Goal: Information Seeking & Learning: Learn about a topic

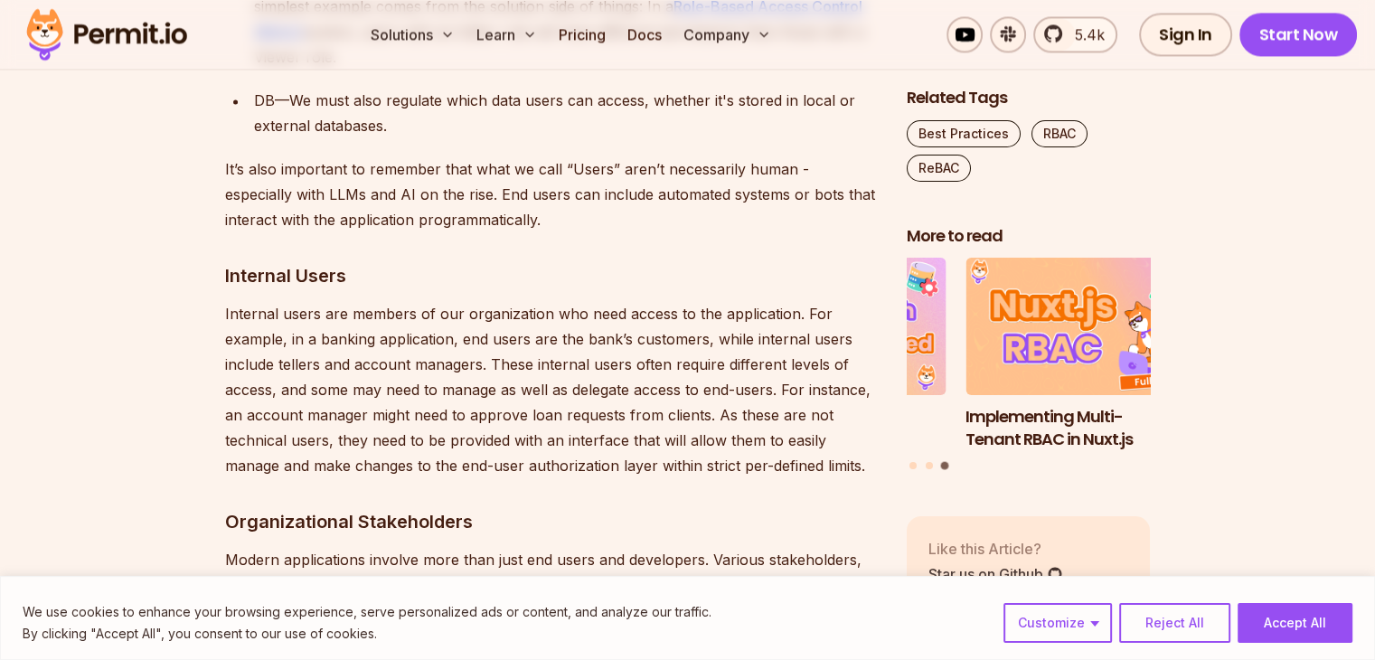
scroll to position [2711, 0]
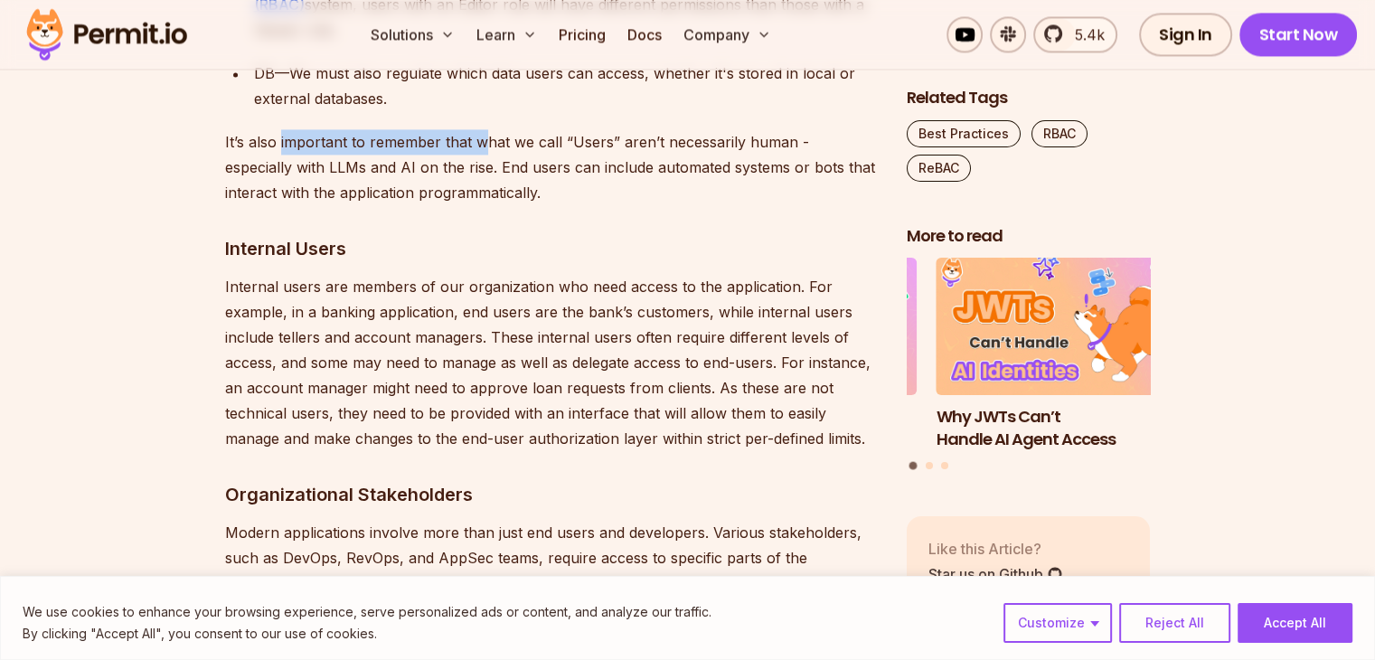
drag, startPoint x: 278, startPoint y: 140, endPoint x: 477, endPoint y: 138, distance: 198.8
click at [477, 138] on p "It’s also important to remember that what we call “Users” aren’t necessarily hu…" at bounding box center [551, 167] width 652 height 76
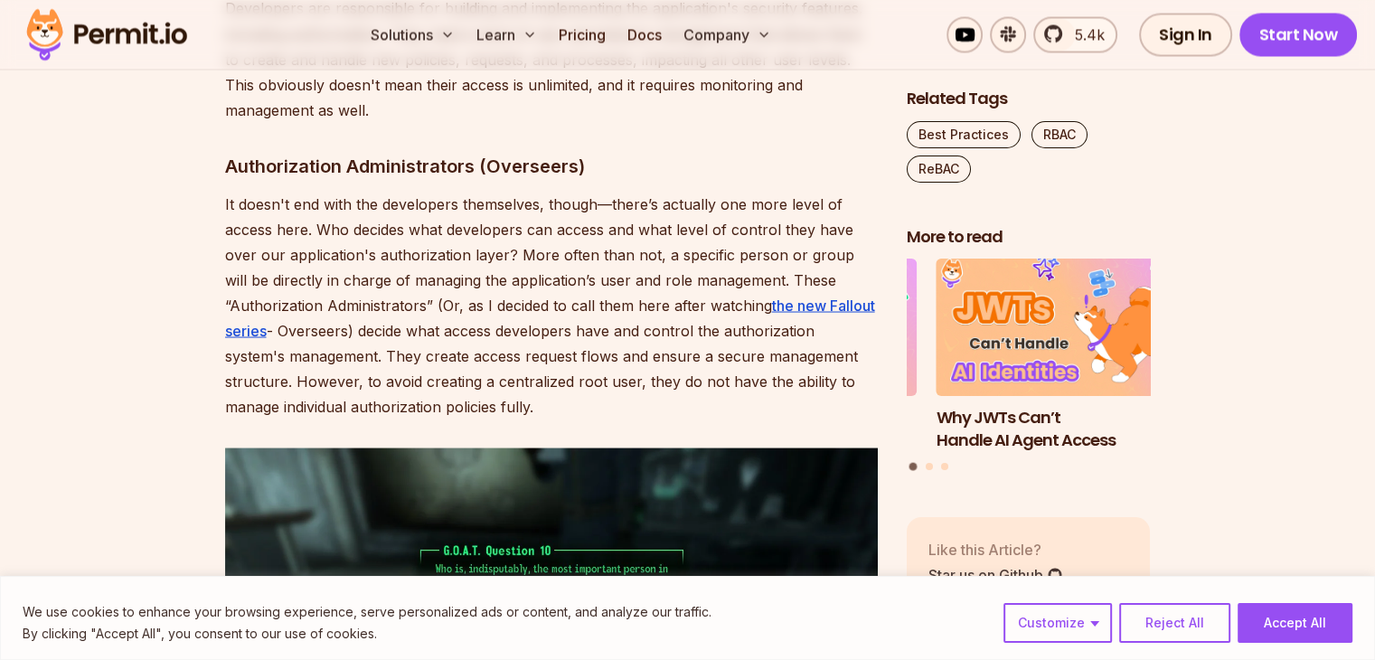
scroll to position [3434, 0]
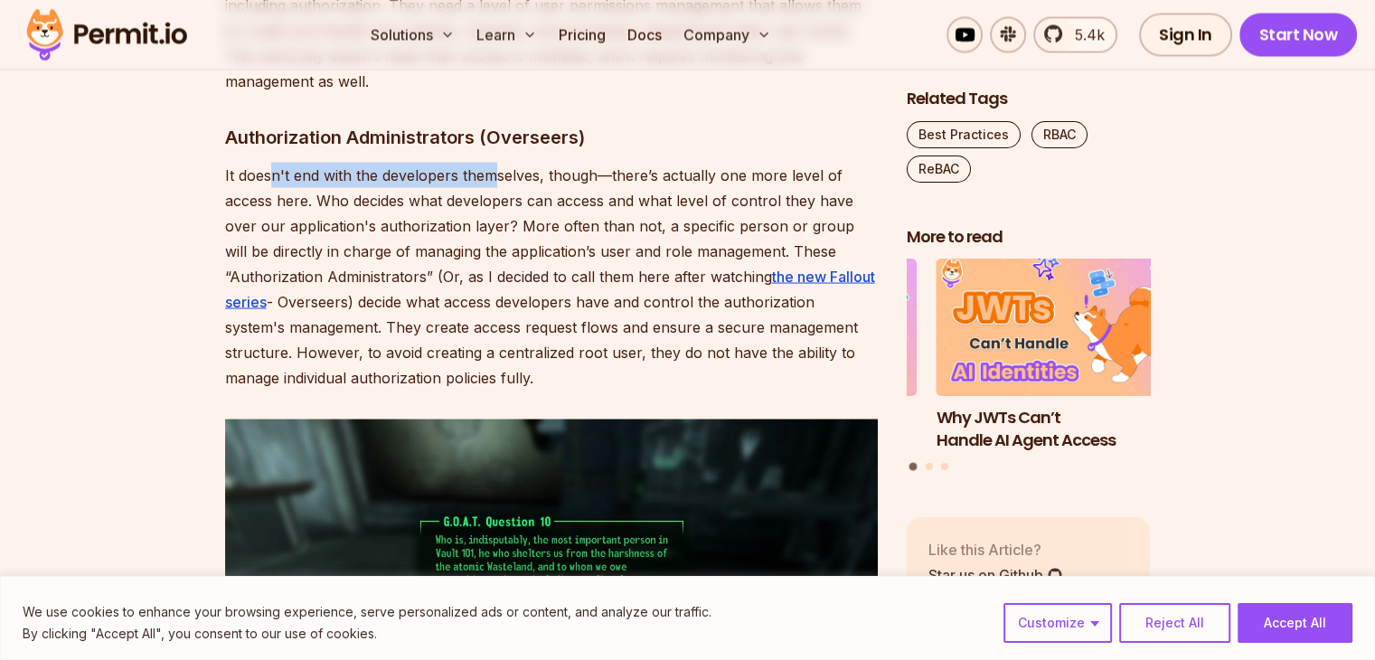
drag, startPoint x: 267, startPoint y: 172, endPoint x: 497, endPoint y: 172, distance: 229.5
click at [497, 172] on p "It doesn't end with the developers themselves, though—there’s actually one more…" at bounding box center [551, 276] width 652 height 228
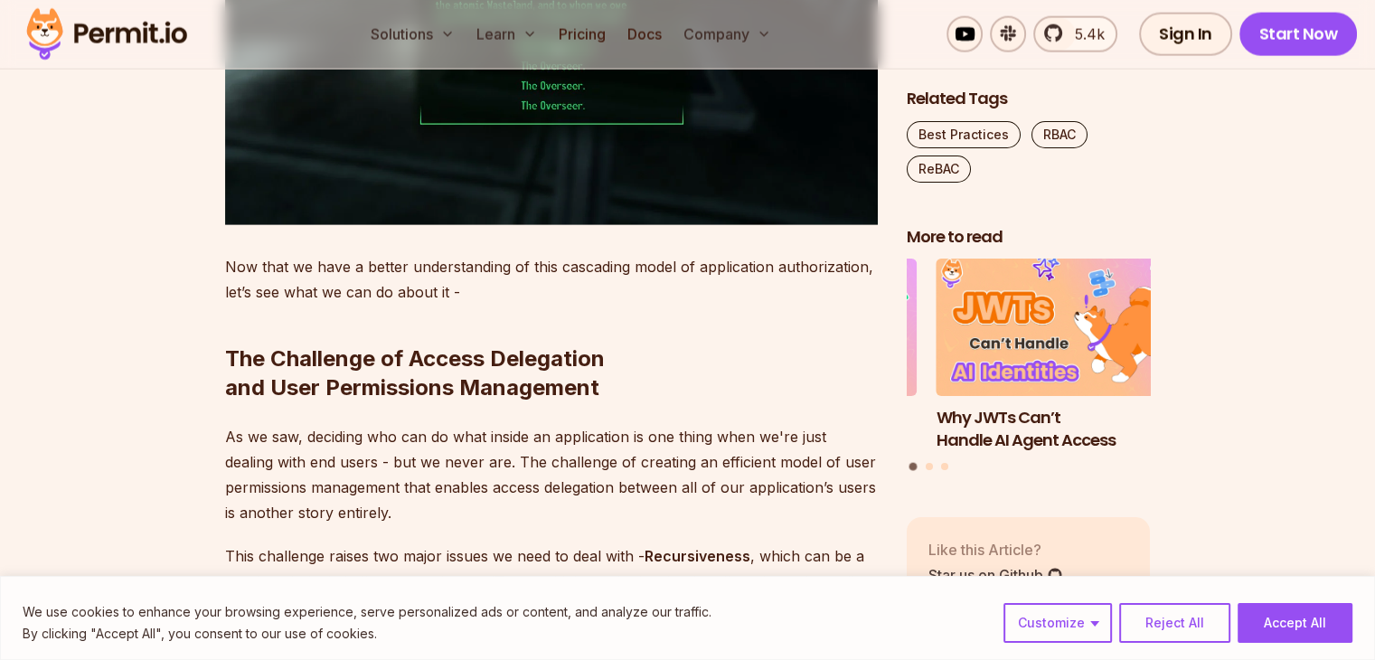
scroll to position [4157, 0]
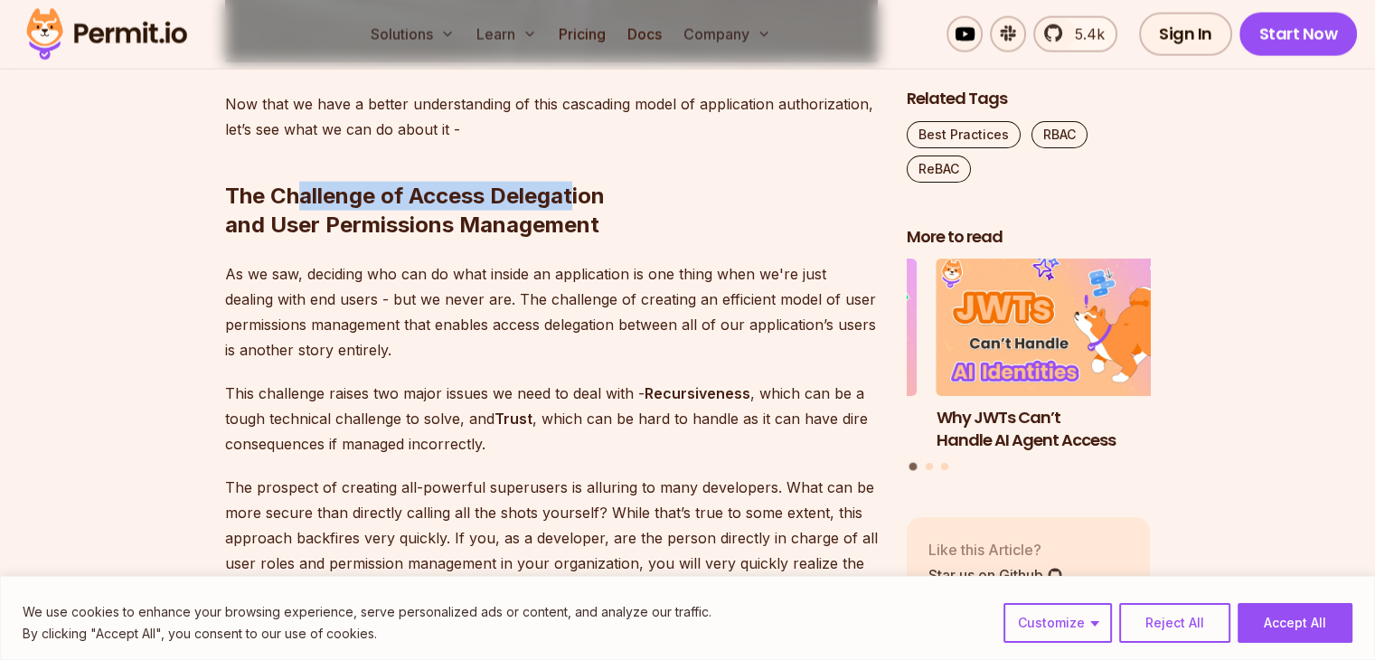
drag, startPoint x: 298, startPoint y: 188, endPoint x: 571, endPoint y: 181, distance: 273.0
click at [571, 181] on h2 "The Challenge of Access Delegation and User Permissions Management" at bounding box center [551, 174] width 652 height 130
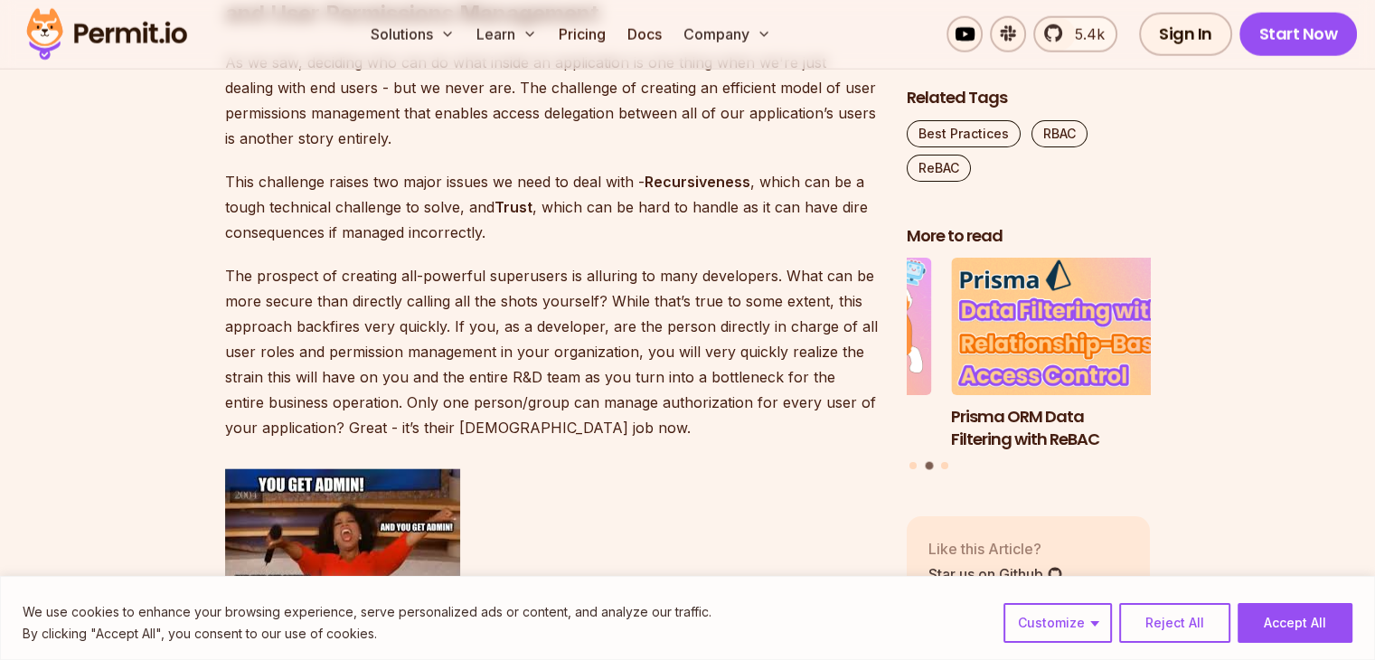
scroll to position [4338, 0]
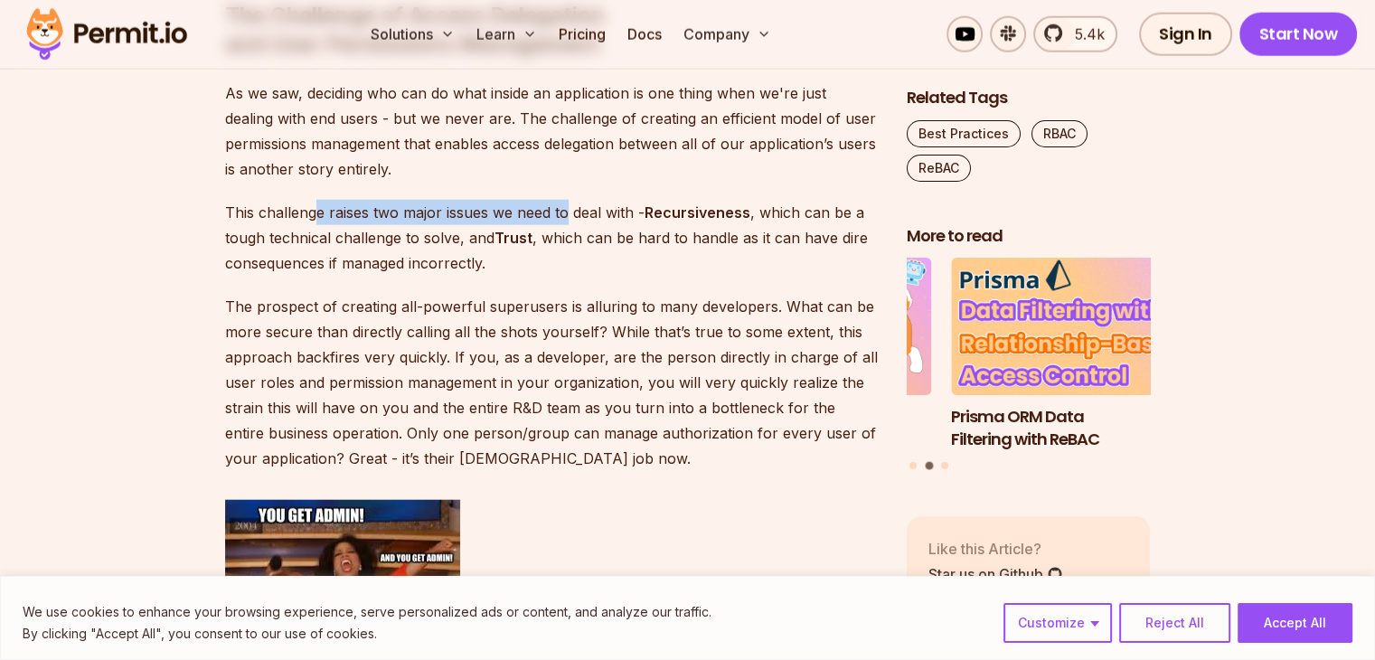
drag, startPoint x: 316, startPoint y: 206, endPoint x: 565, endPoint y: 204, distance: 248.5
click at [565, 204] on p "This challenge raises two major issues we need to deal with - Recursiveness , w…" at bounding box center [551, 238] width 652 height 76
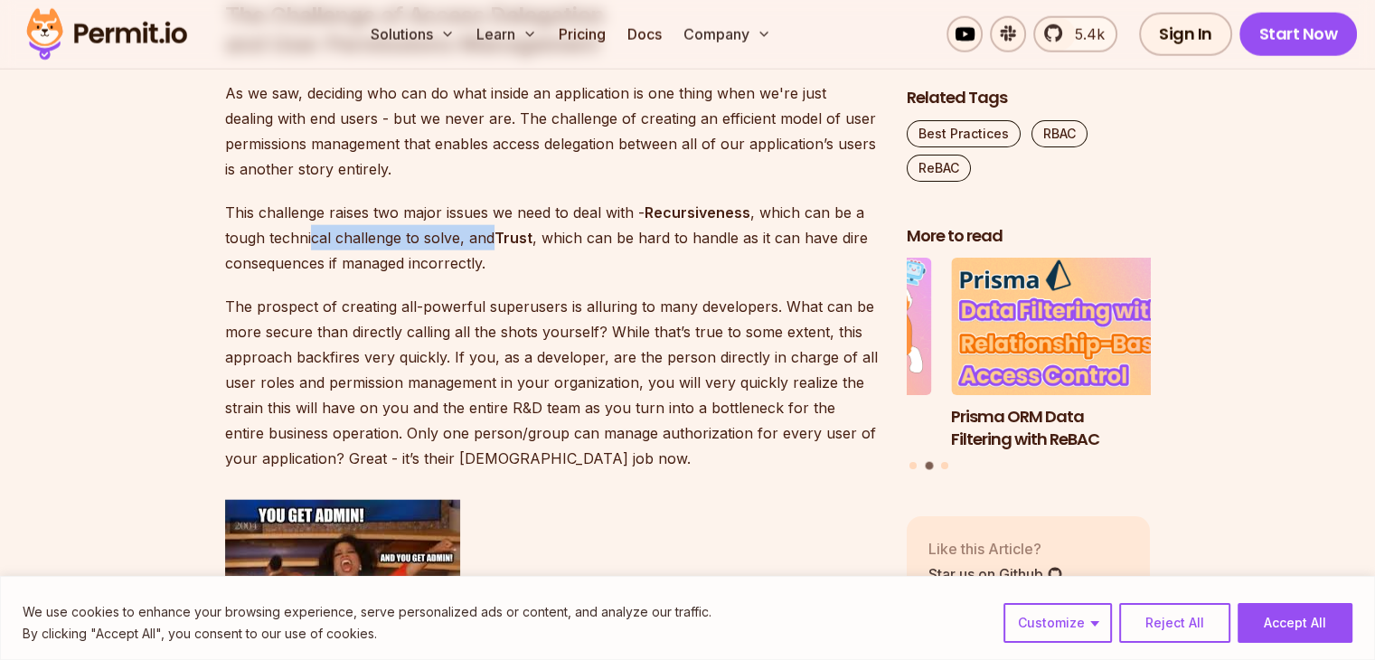
drag, startPoint x: 307, startPoint y: 237, endPoint x: 492, endPoint y: 239, distance: 184.4
click at [492, 239] on p "This challenge raises two major issues we need to deal with - Recursiveness , w…" at bounding box center [551, 238] width 652 height 76
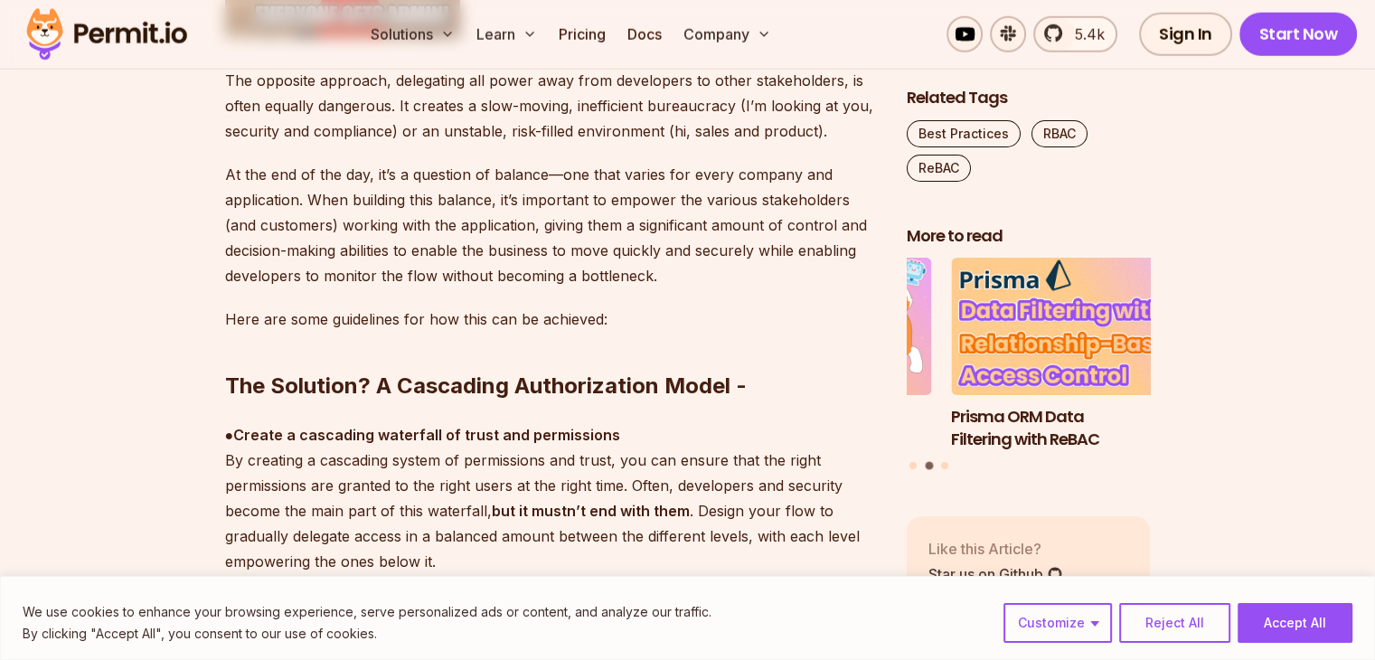
scroll to position [5061, 0]
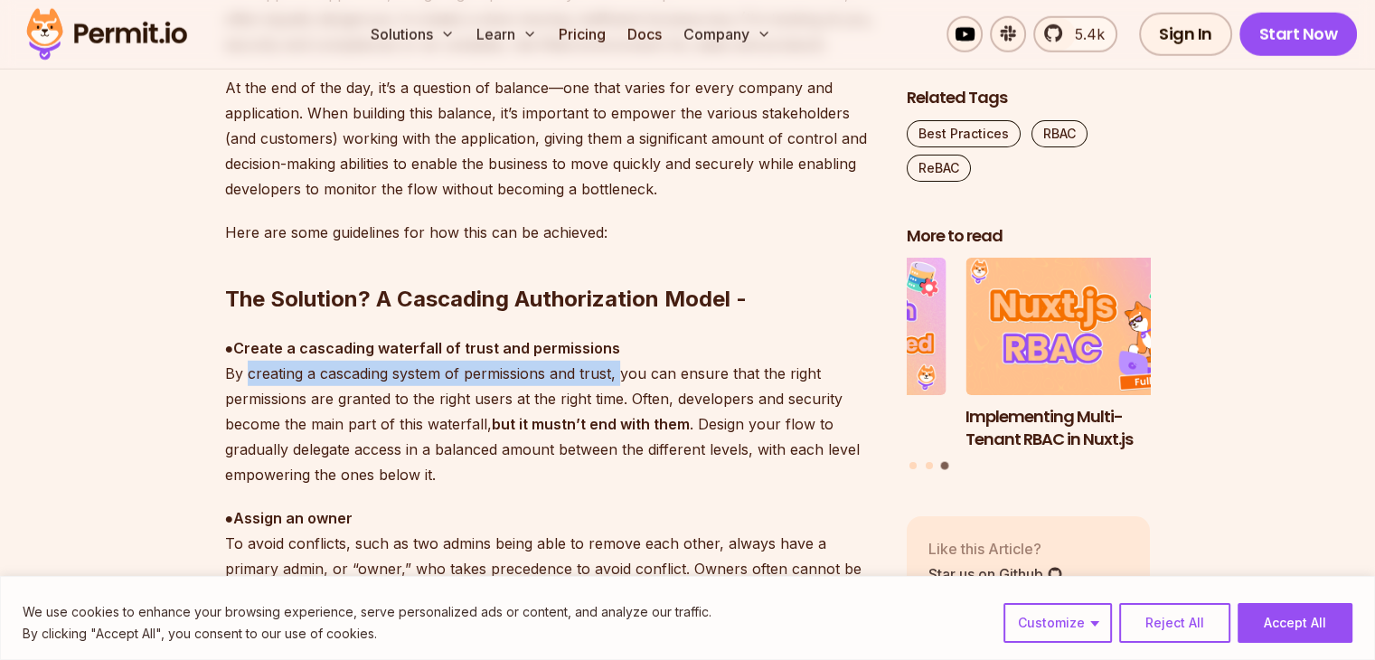
drag, startPoint x: 246, startPoint y: 372, endPoint x: 620, endPoint y: 368, distance: 374.2
click at [620, 368] on p "● Create a cascading waterfall of trust and permissions By creating a cascading…" at bounding box center [551, 411] width 652 height 152
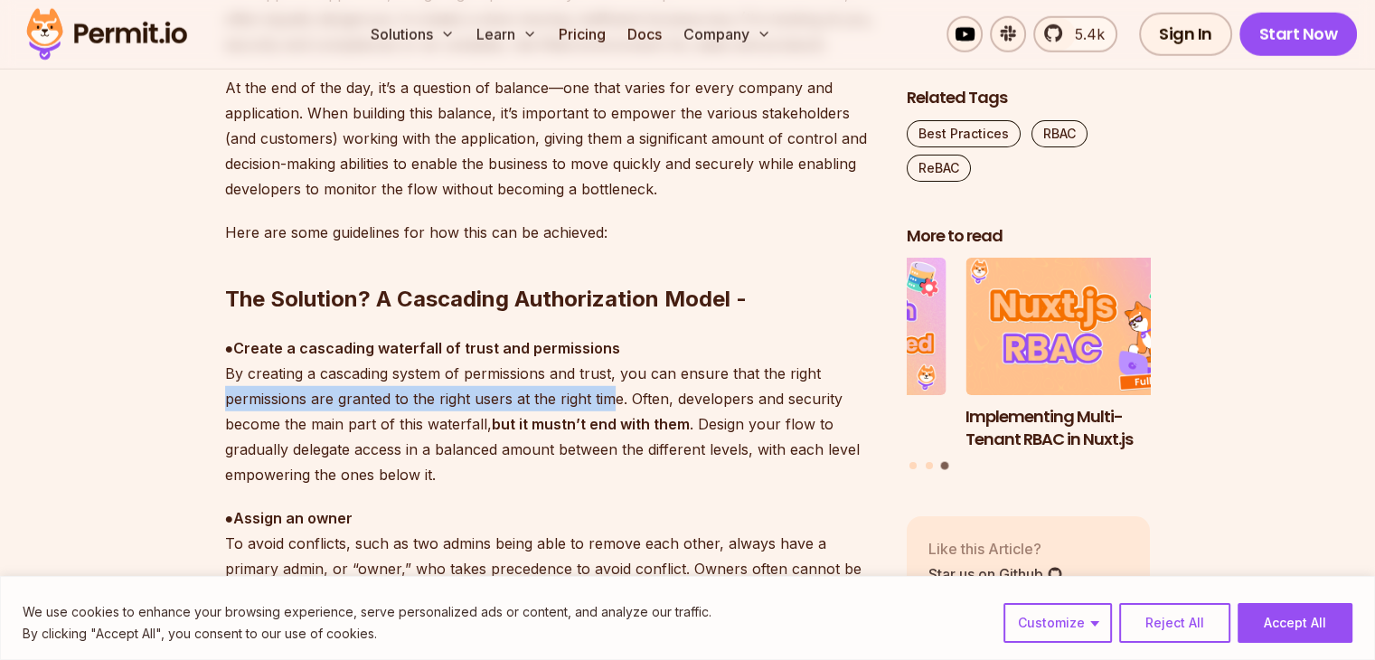
drag, startPoint x: 223, startPoint y: 400, endPoint x: 616, endPoint y: 406, distance: 393.2
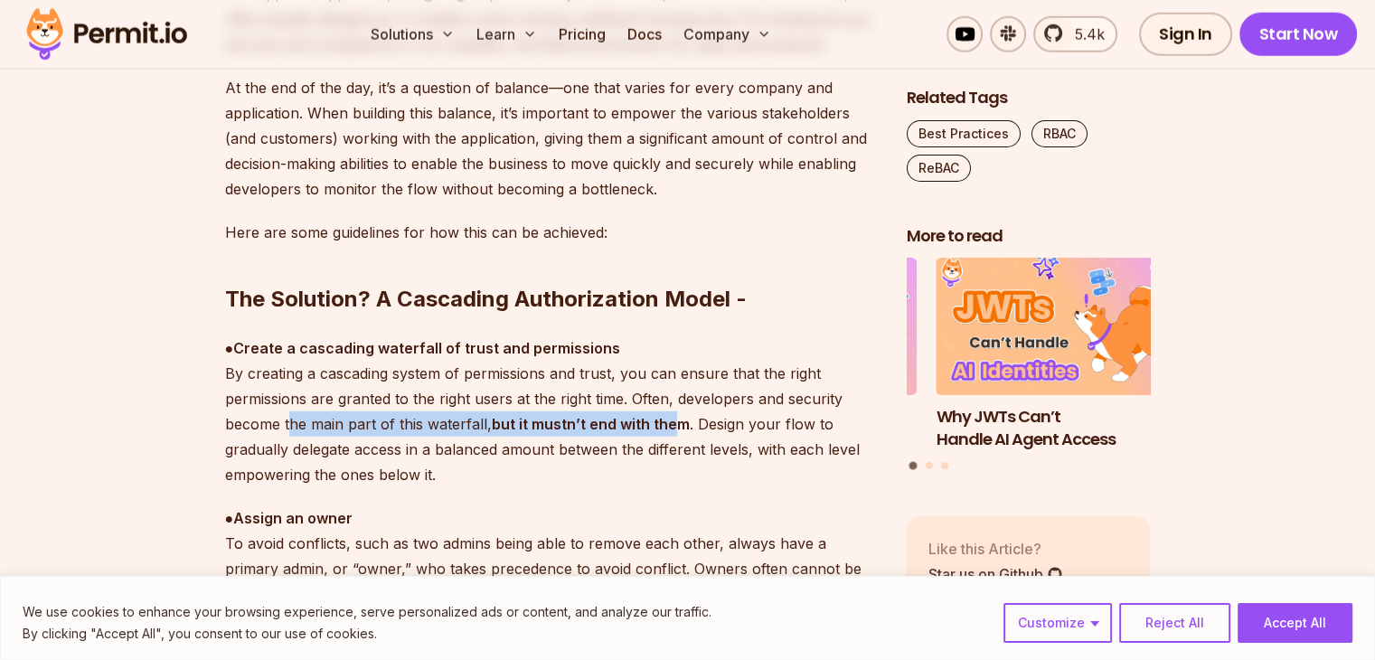
drag, startPoint x: 287, startPoint y: 427, endPoint x: 673, endPoint y: 415, distance: 386.1
click at [673, 415] on p "● Create a cascading waterfall of trust and permissions By creating a cascading…" at bounding box center [551, 411] width 652 height 152
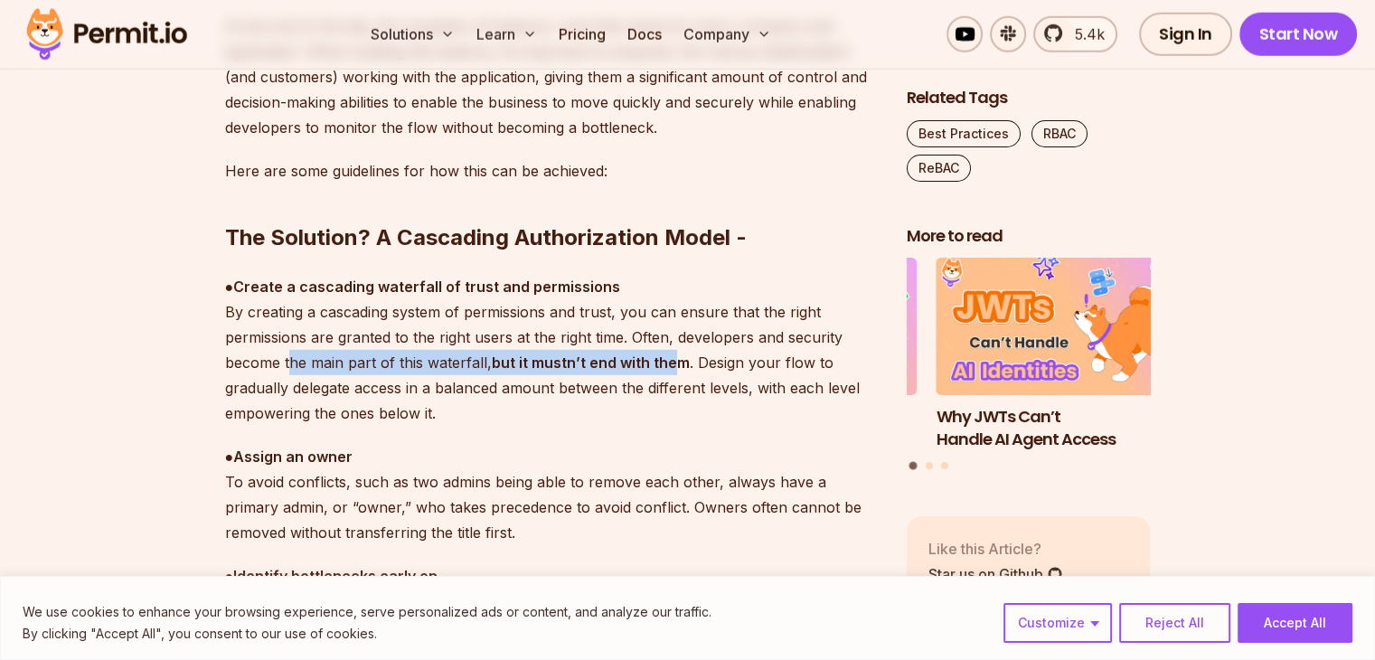
scroll to position [5242, 0]
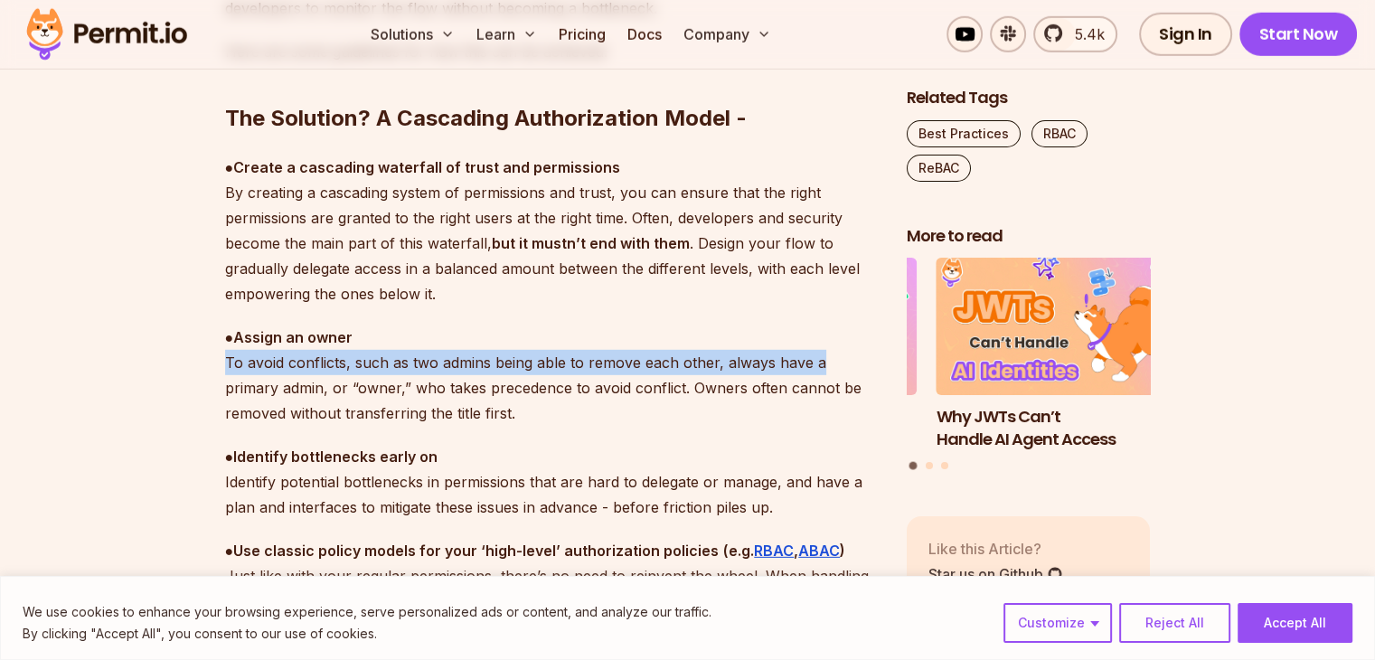
drag, startPoint x: 224, startPoint y: 362, endPoint x: 816, endPoint y: 371, distance: 592.0
click at [816, 371] on p "● Assign an owner To avoid conflicts, such as two admins being able to remove e…" at bounding box center [551, 374] width 652 height 101
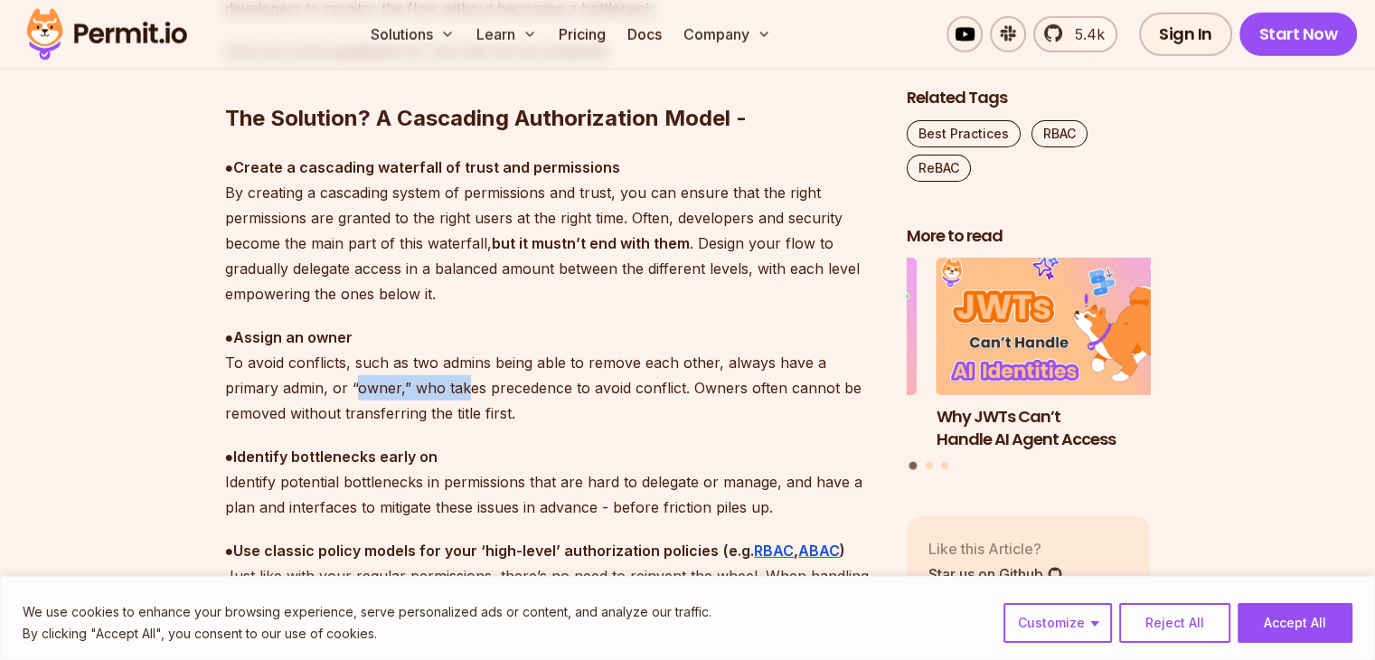
drag, startPoint x: 296, startPoint y: 386, endPoint x: 408, endPoint y: 384, distance: 112.1
click at [408, 384] on p "● Assign an owner To avoid conflicts, such as two admins being able to remove e…" at bounding box center [551, 374] width 652 height 101
click at [489, 387] on p "● Assign an owner To avoid conflicts, such as two admins being able to remove e…" at bounding box center [551, 374] width 652 height 101
drag, startPoint x: 456, startPoint y: 387, endPoint x: 557, endPoint y: 387, distance: 100.3
click at [557, 387] on p "● Assign an owner To avoid conflicts, such as two admins being able to remove e…" at bounding box center [551, 374] width 652 height 101
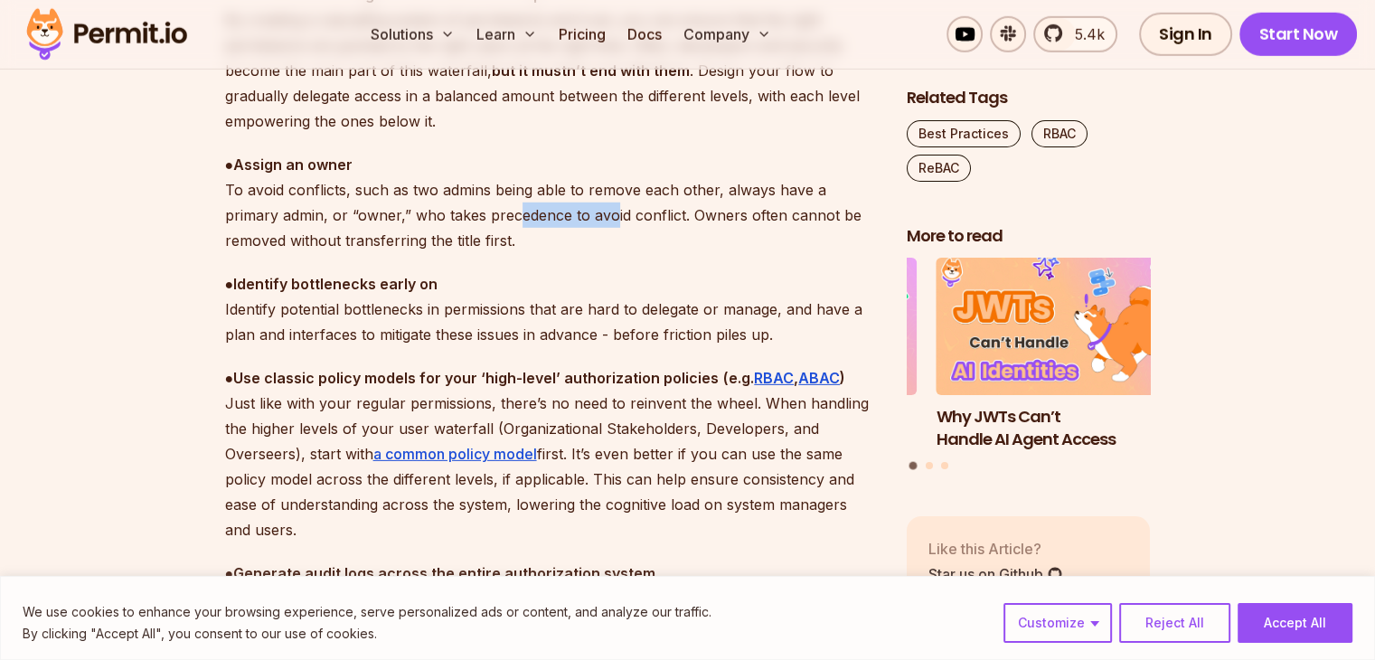
scroll to position [5422, 0]
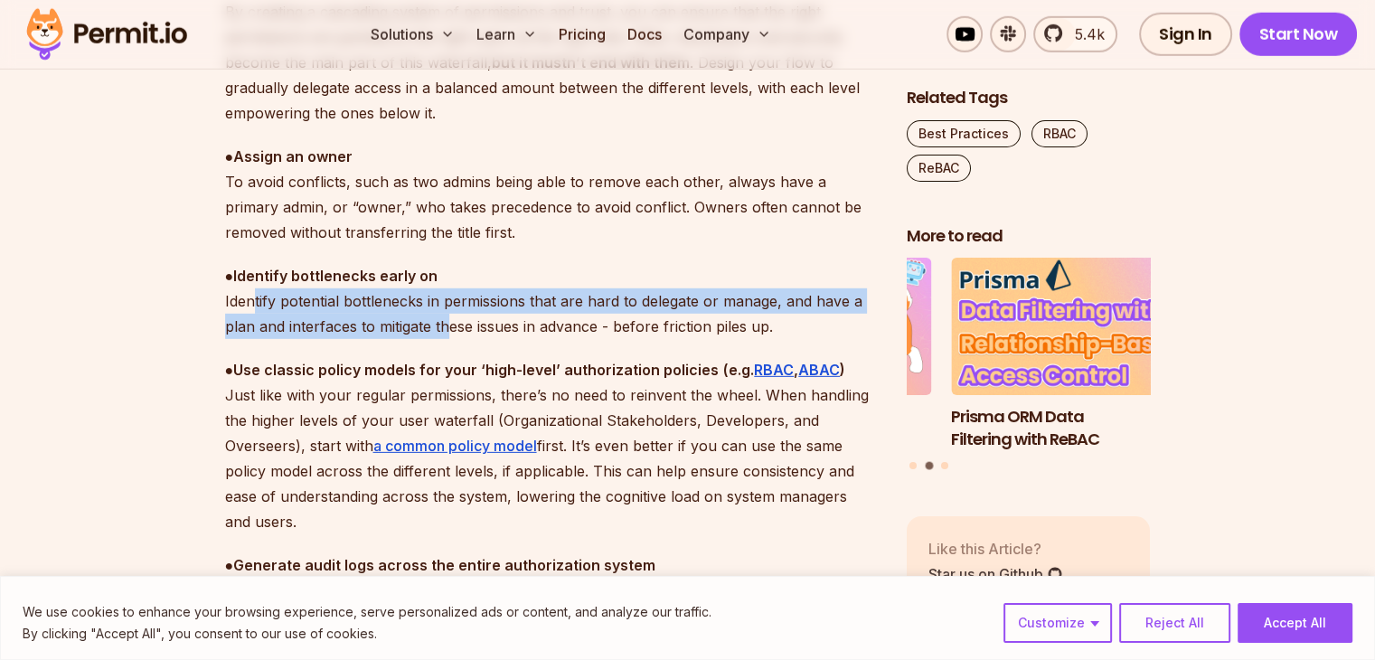
drag, startPoint x: 250, startPoint y: 301, endPoint x: 448, endPoint y: 323, distance: 199.1
click at [448, 323] on p "● Identify bottlenecks early on Identify potential bottlenecks in permissions t…" at bounding box center [551, 301] width 652 height 76
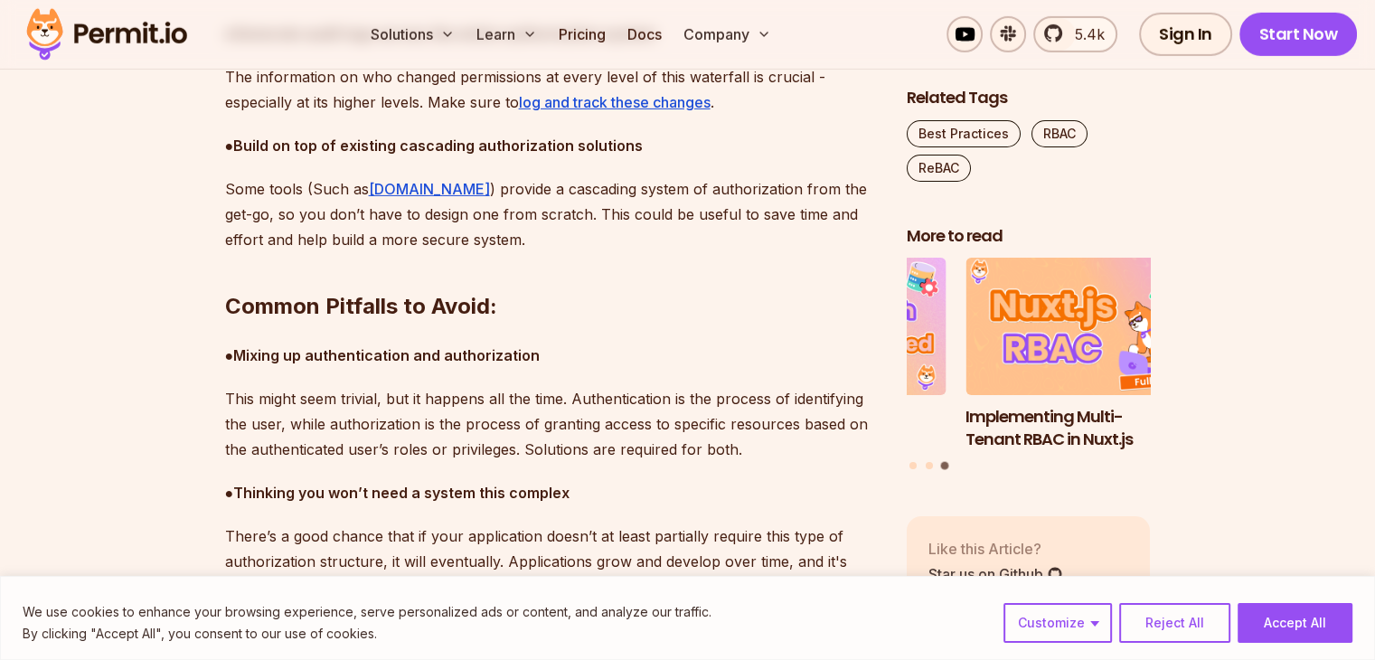
scroll to position [5965, 0]
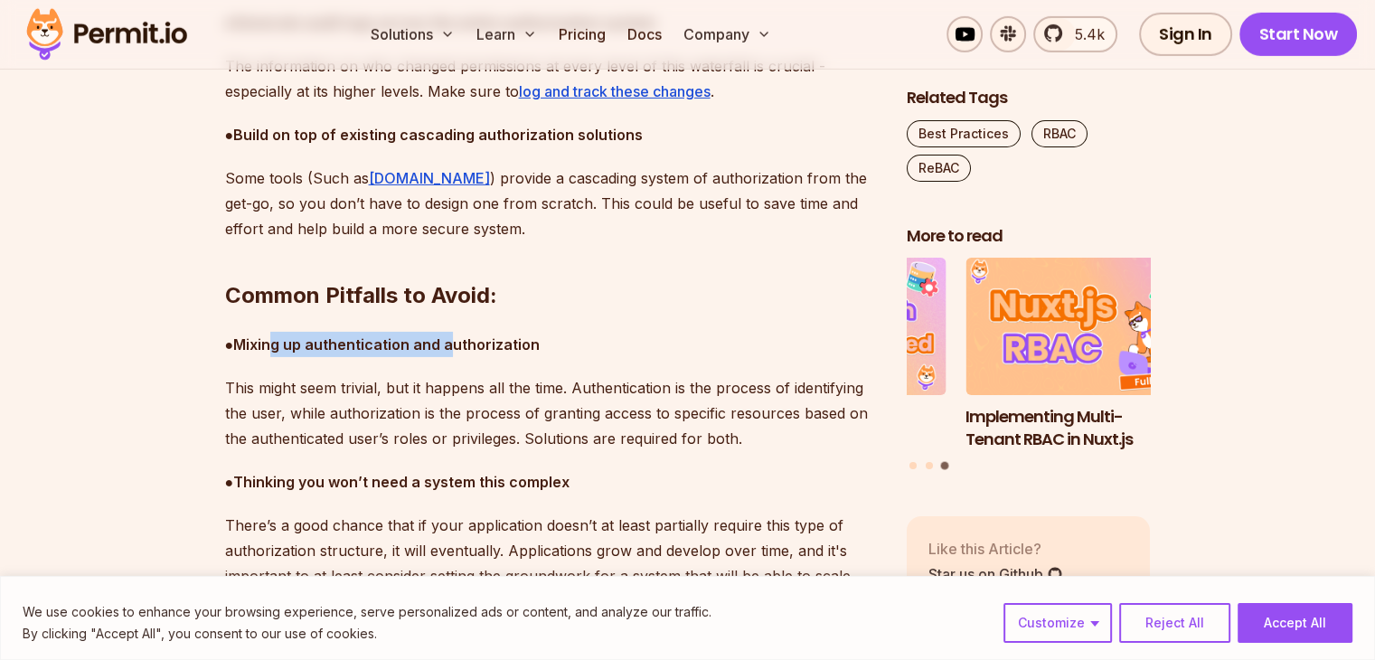
drag, startPoint x: 274, startPoint y: 348, endPoint x: 451, endPoint y: 346, distance: 177.1
click at [451, 346] on strong "Mixing up authentication and authorization" at bounding box center [386, 344] width 306 height 18
drag, startPoint x: 322, startPoint y: 390, endPoint x: 381, endPoint y: 383, distance: 60.0
click at [381, 383] on p "This might seem trivial, but it happens all the time. Authentication is the pro…" at bounding box center [551, 413] width 652 height 76
drag, startPoint x: 459, startPoint y: 385, endPoint x: 575, endPoint y: 387, distance: 115.7
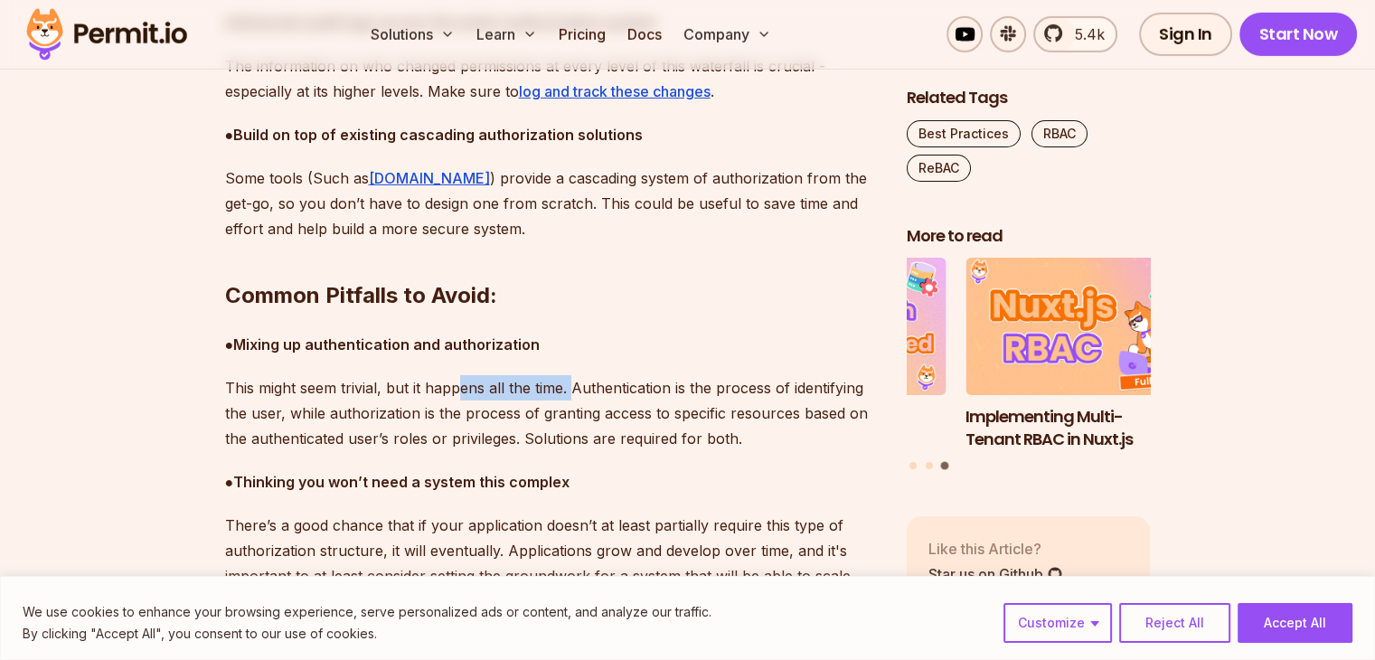
click at [575, 387] on p "This might seem trivial, but it happens all the time. Authentication is the pro…" at bounding box center [551, 413] width 652 height 76
drag, startPoint x: 224, startPoint y: 405, endPoint x: 266, endPoint y: 402, distance: 41.7
click at [266, 402] on p "This might seem trivial, but it happens all the time. Authentication is the pro…" at bounding box center [551, 413] width 652 height 76
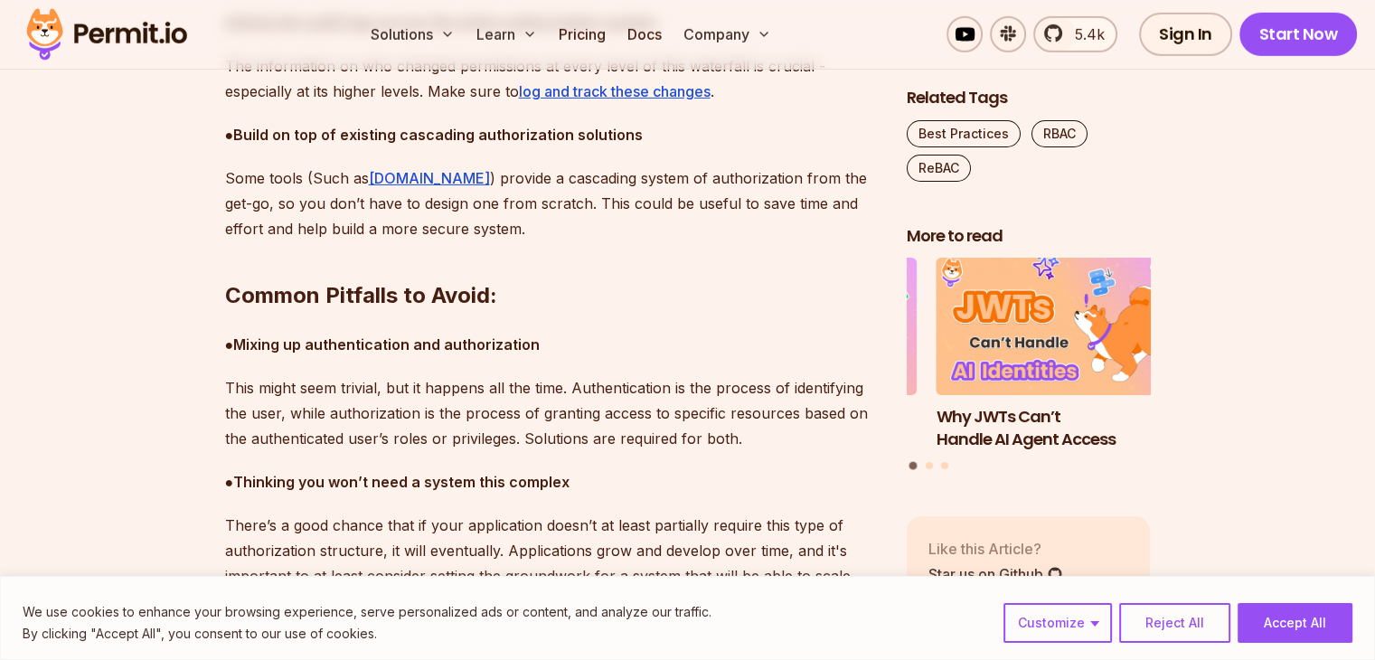
drag, startPoint x: 306, startPoint y: 399, endPoint x: 524, endPoint y: 401, distance: 217.8
click at [524, 401] on p "This might seem trivial, but it happens all the time. Authentication is the pro…" at bounding box center [551, 413] width 652 height 76
drag, startPoint x: 445, startPoint y: 408, endPoint x: 666, endPoint y: 417, distance: 221.6
click at [643, 415] on p "This might seem trivial, but it happens all the time. Authentication is the pro…" at bounding box center [551, 413] width 652 height 76
click at [700, 418] on p "This might seem trivial, but it happens all the time. Authentication is the pro…" at bounding box center [551, 413] width 652 height 76
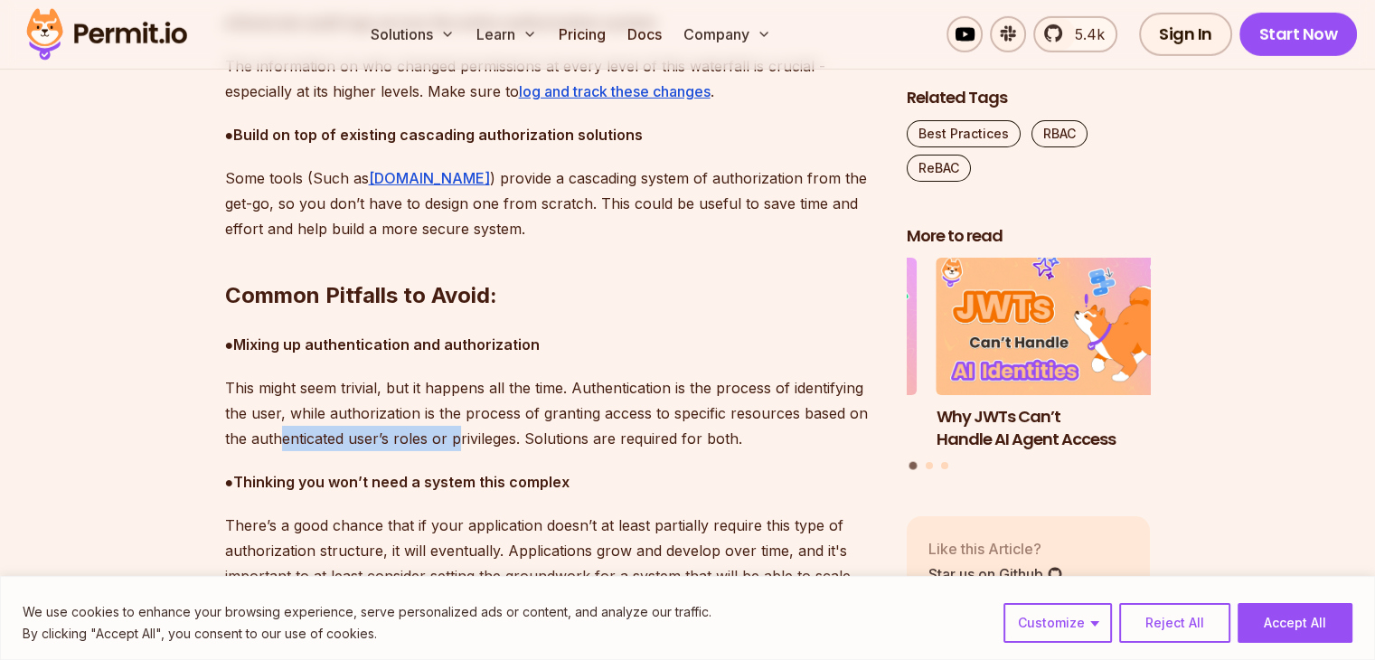
drag, startPoint x: 282, startPoint y: 437, endPoint x: 459, endPoint y: 446, distance: 177.3
click at [459, 446] on p "This might seem trivial, but it happens all the time. Authentication is the pro…" at bounding box center [551, 413] width 652 height 76
click at [477, 436] on p "This might seem trivial, but it happens all the time. Authentication is the pro…" at bounding box center [551, 413] width 652 height 76
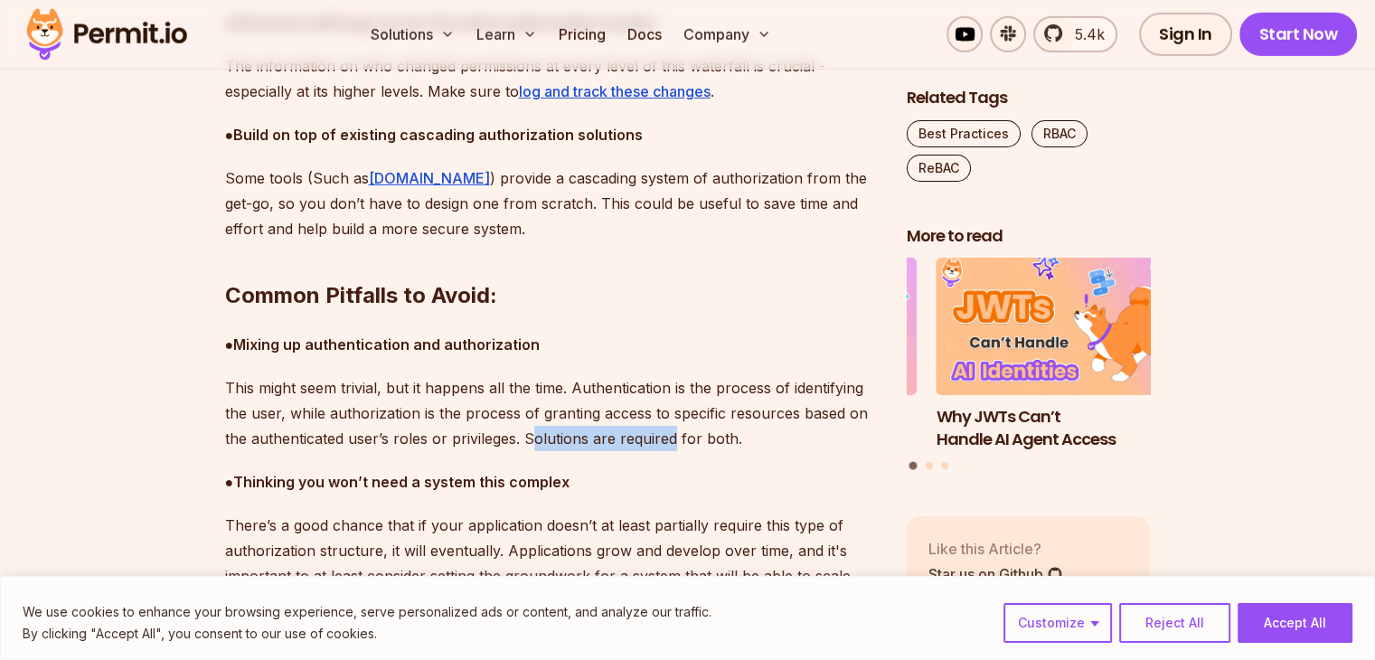
drag, startPoint x: 531, startPoint y: 437, endPoint x: 672, endPoint y: 438, distance: 141.0
click at [672, 438] on p "This might seem trivial, but it happens all the time. Authentication is the pro…" at bounding box center [551, 413] width 652 height 76
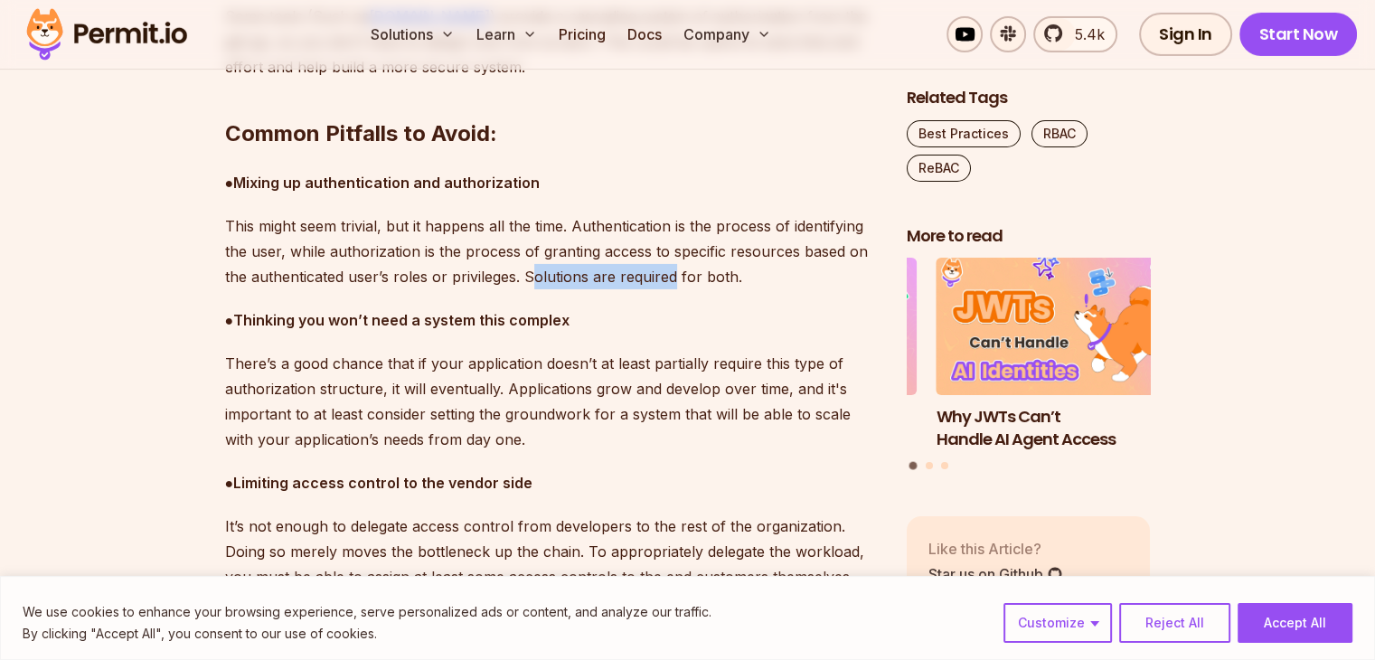
scroll to position [6145, 0]
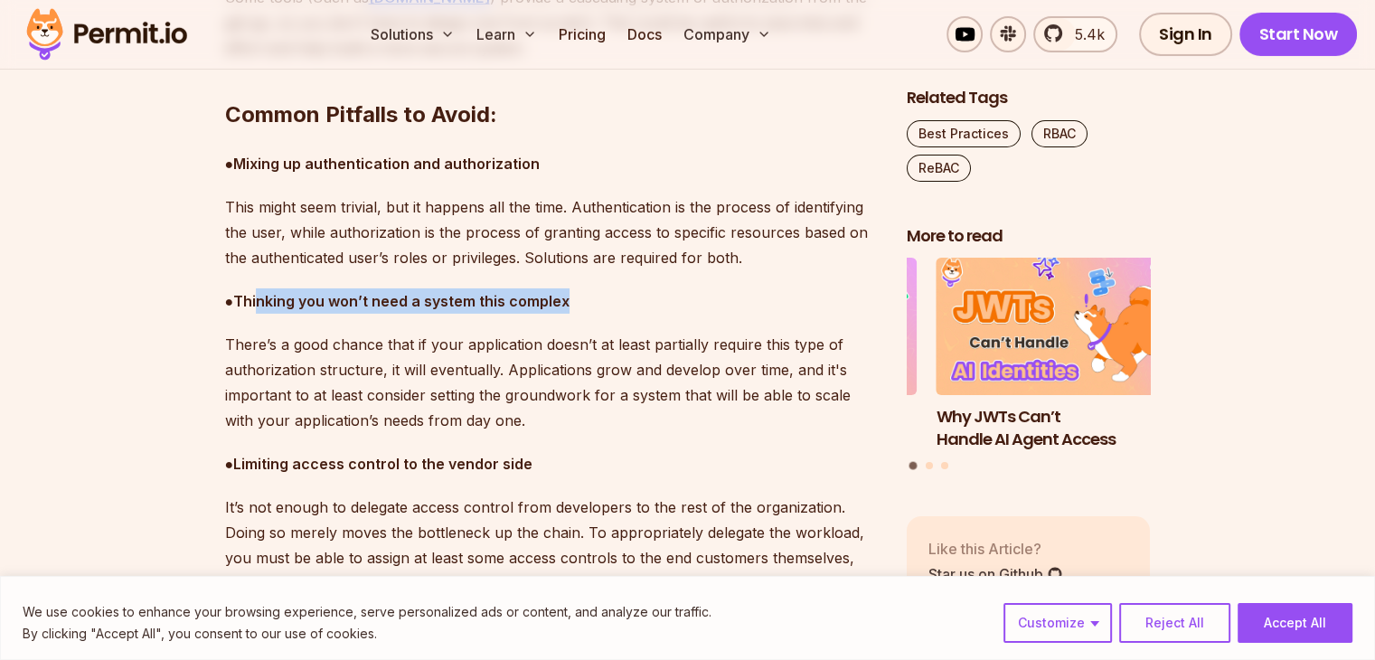
drag, startPoint x: 261, startPoint y: 297, endPoint x: 570, endPoint y: 305, distance: 309.2
click at [570, 305] on p "● Thinking you won’t need a system this complex" at bounding box center [551, 300] width 652 height 25
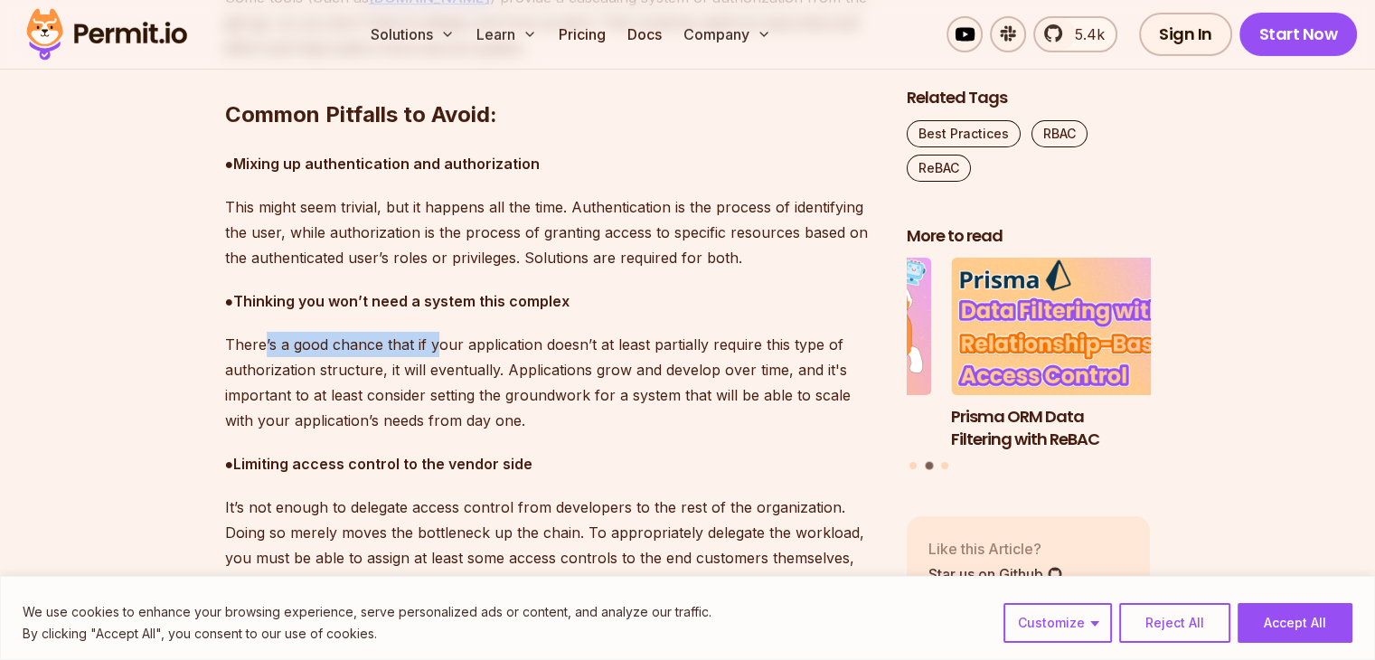
drag, startPoint x: 261, startPoint y: 342, endPoint x: 437, endPoint y: 356, distance: 176.8
click at [437, 356] on p "There’s a good chance that if your application doesn’t at least partially requi…" at bounding box center [551, 382] width 652 height 101
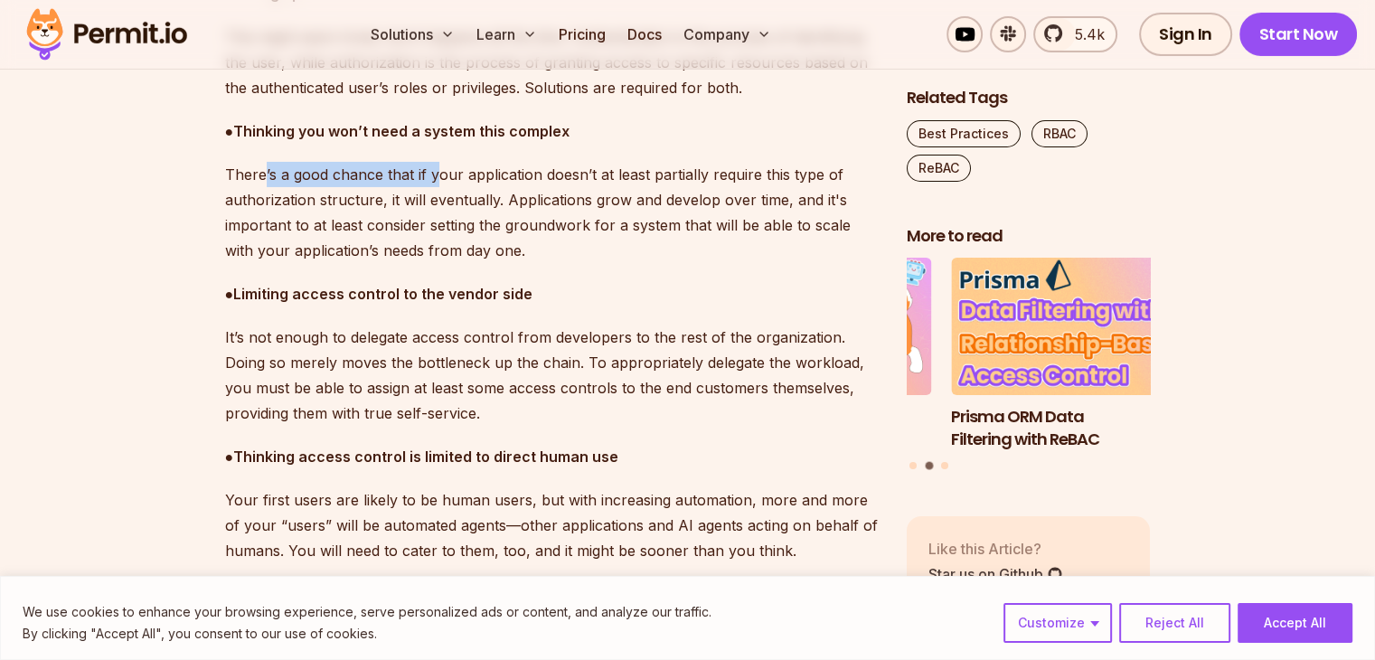
scroll to position [6326, 0]
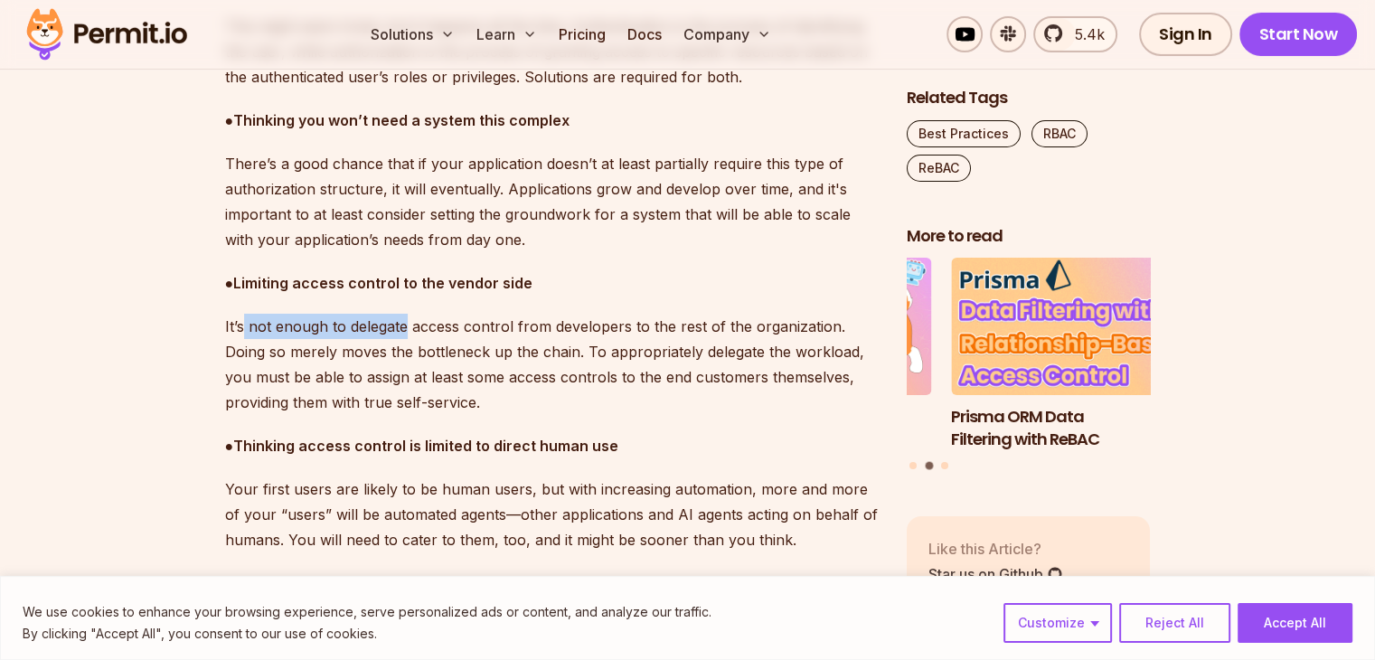
drag, startPoint x: 243, startPoint y: 324, endPoint x: 407, endPoint y: 318, distance: 163.7
click at [407, 318] on p "It’s not enough to delegate access control from developers to the rest of the o…" at bounding box center [551, 364] width 652 height 101
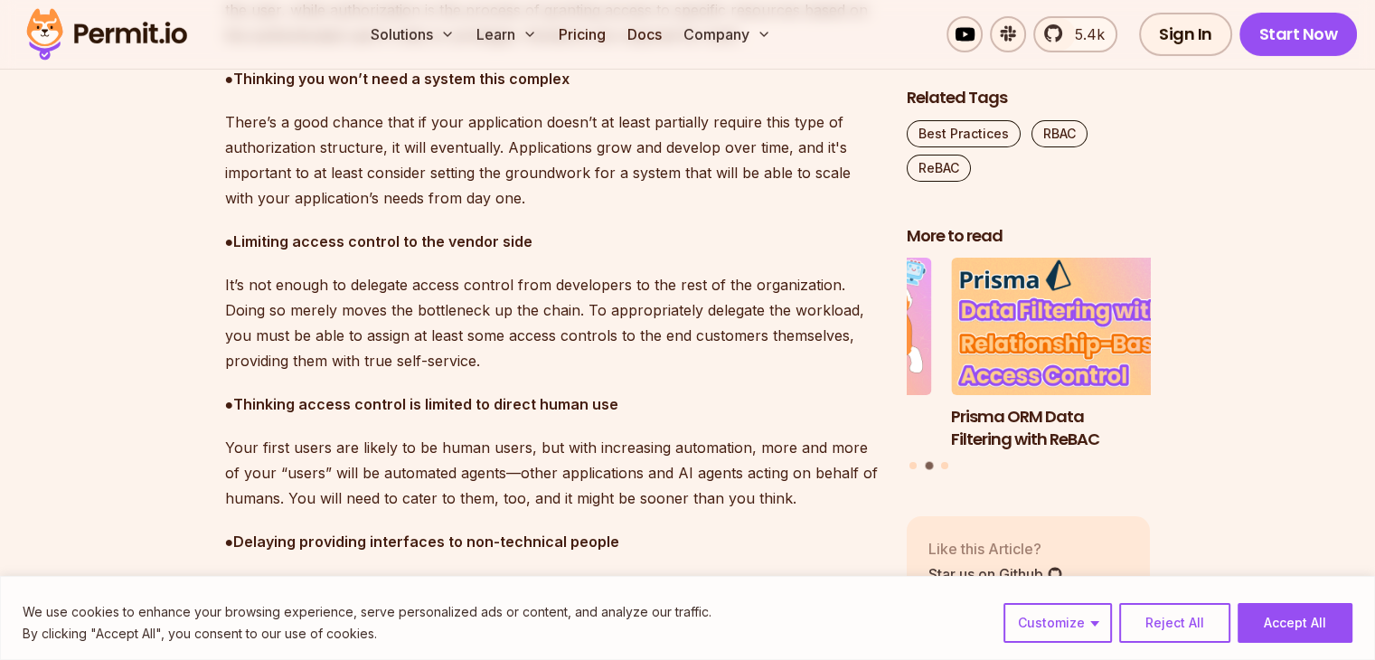
scroll to position [6416, 0]
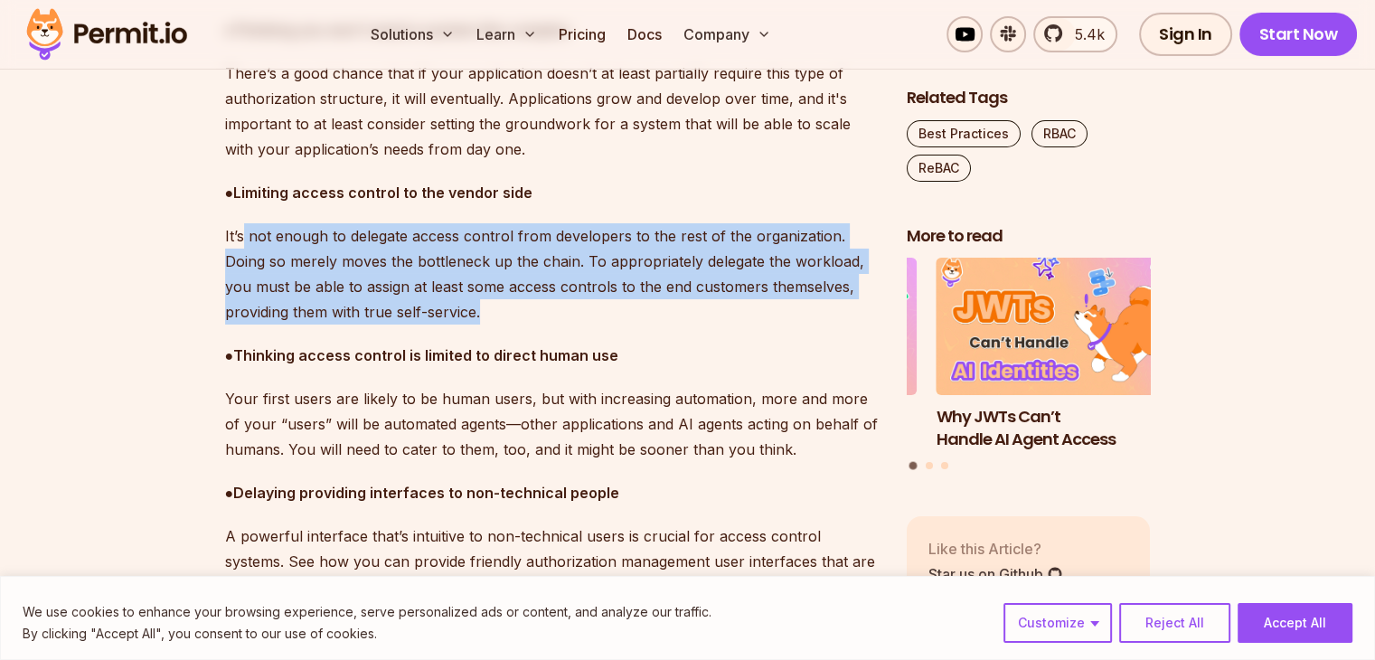
drag, startPoint x: 241, startPoint y: 234, endPoint x: 654, endPoint y: 301, distance: 418.4
click at [654, 301] on p "It’s not enough to delegate access control from developers to the rest of the o…" at bounding box center [551, 273] width 652 height 101
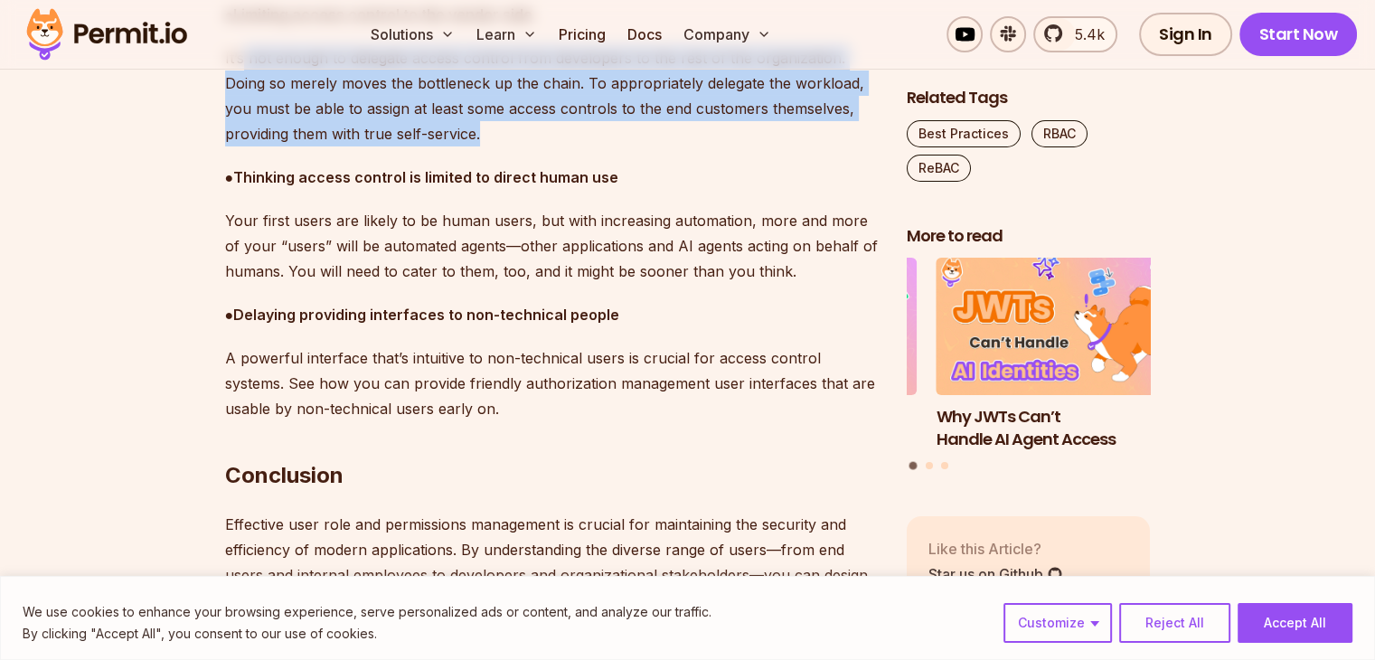
scroll to position [6597, 0]
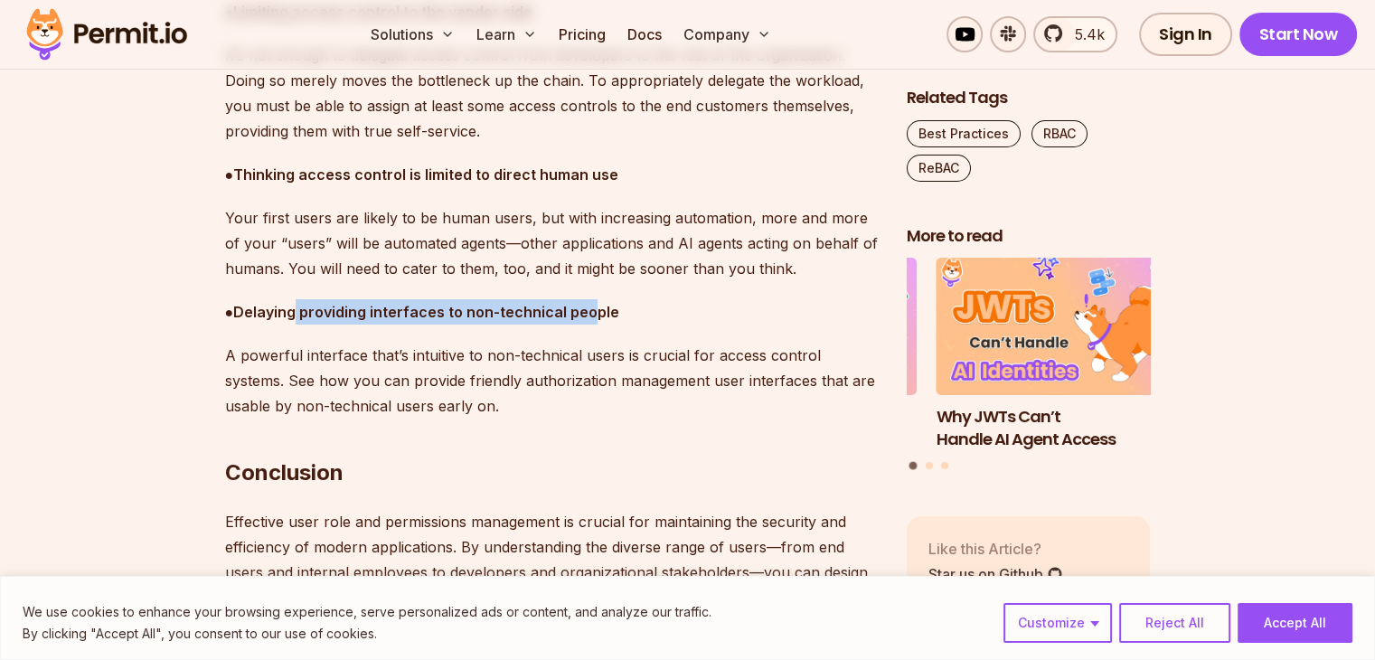
drag, startPoint x: 296, startPoint y: 309, endPoint x: 593, endPoint y: 300, distance: 297.5
click at [593, 300] on p "● Delaying providing interfaces to non-technical people" at bounding box center [551, 311] width 652 height 25
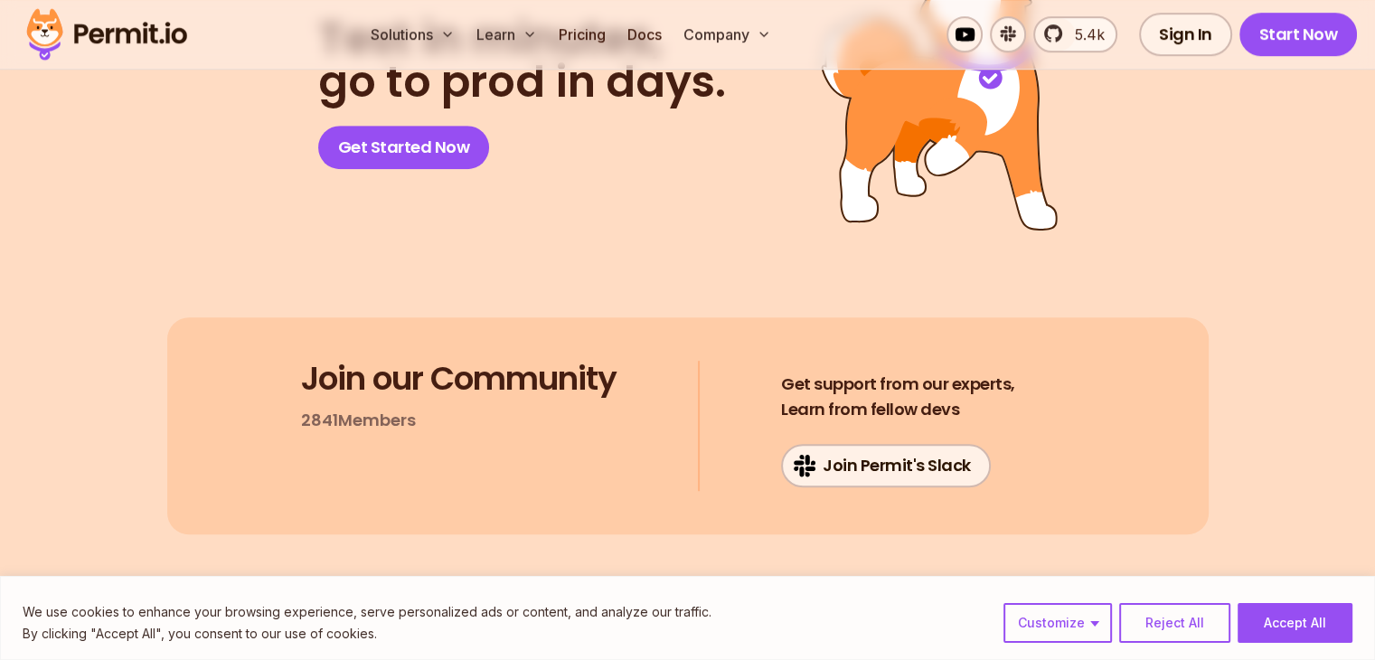
scroll to position [8415, 0]
